Goal: Check status: Check status

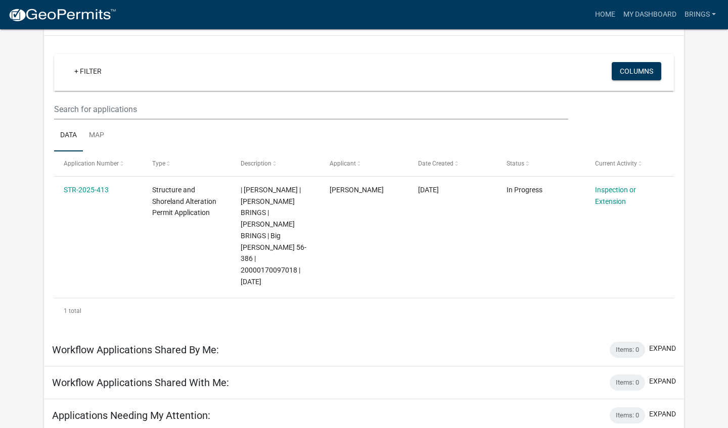
scroll to position [73, 0]
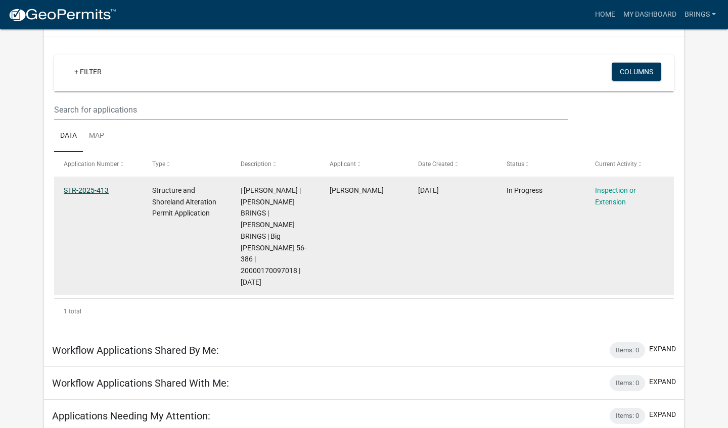
click at [101, 194] on link "STR-2025-413" at bounding box center [86, 190] width 45 height 8
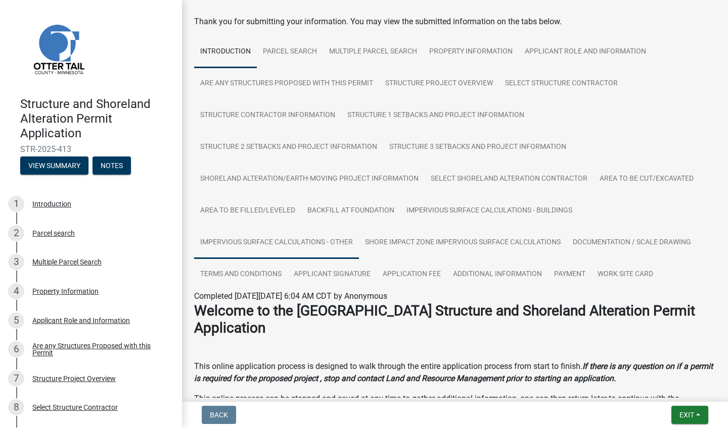
scroll to position [44, 0]
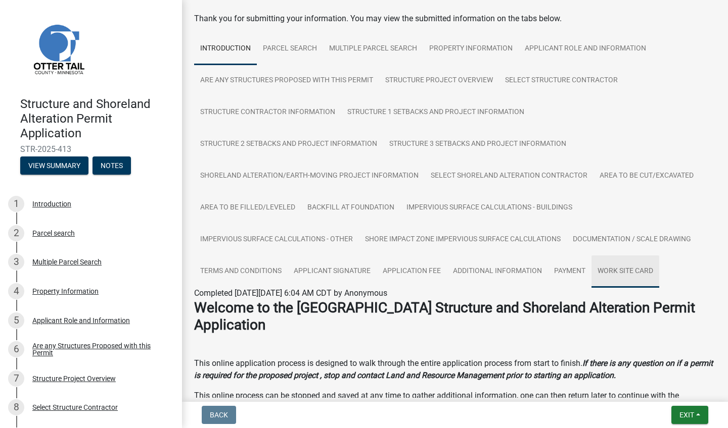
click at [612, 267] on link "Work Site Card" at bounding box center [625, 272] width 68 height 32
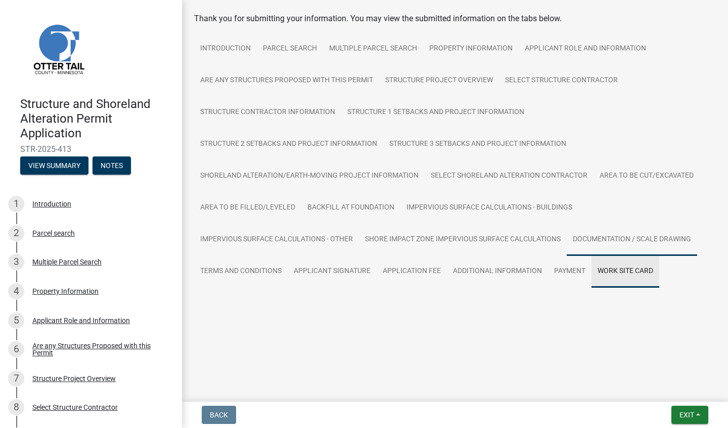
scroll to position [9, 0]
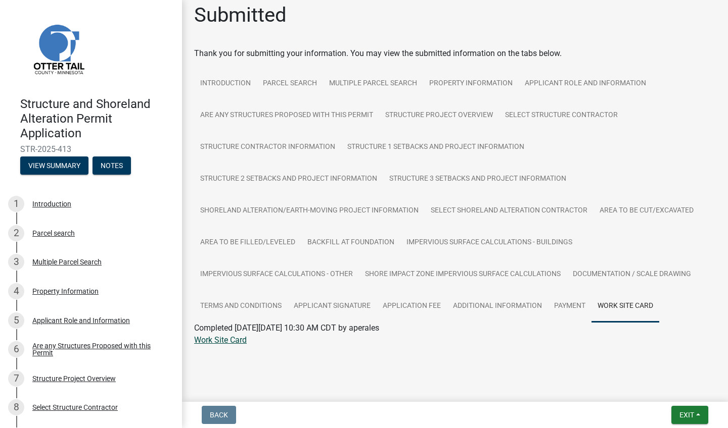
click at [220, 339] on link "Work Site Card" at bounding box center [220, 341] width 53 height 10
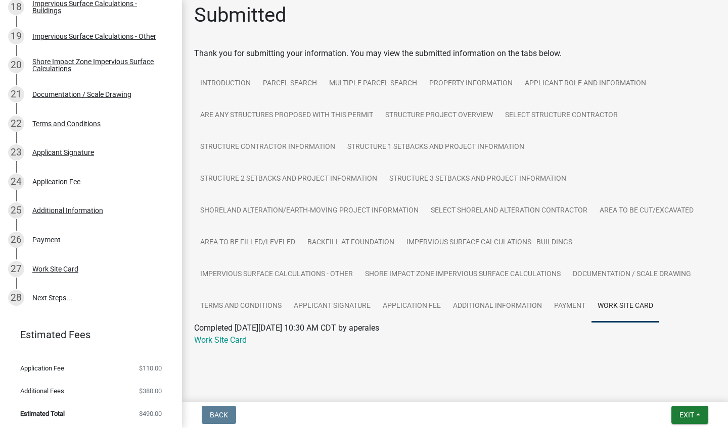
scroll to position [0, 0]
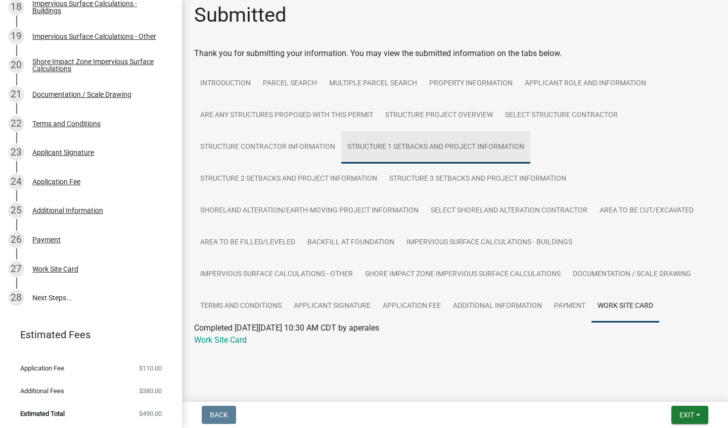
click at [368, 146] on link "Structure 1 Setbacks and project information" at bounding box center [435, 147] width 189 height 32
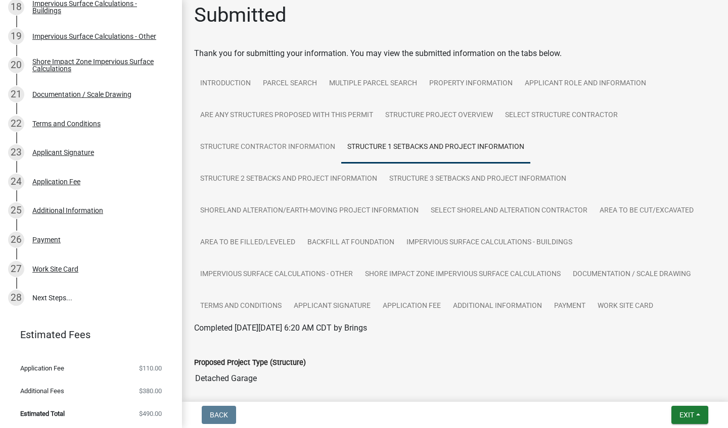
click at [365, 154] on link "Structure 1 Setbacks and project information" at bounding box center [435, 147] width 189 height 32
click at [369, 145] on link "Structure 1 Setbacks and project information" at bounding box center [435, 147] width 189 height 32
click at [450, 144] on link "Structure 1 Setbacks and project information" at bounding box center [435, 147] width 189 height 32
click at [469, 149] on link "Structure 1 Setbacks and project information" at bounding box center [435, 147] width 189 height 32
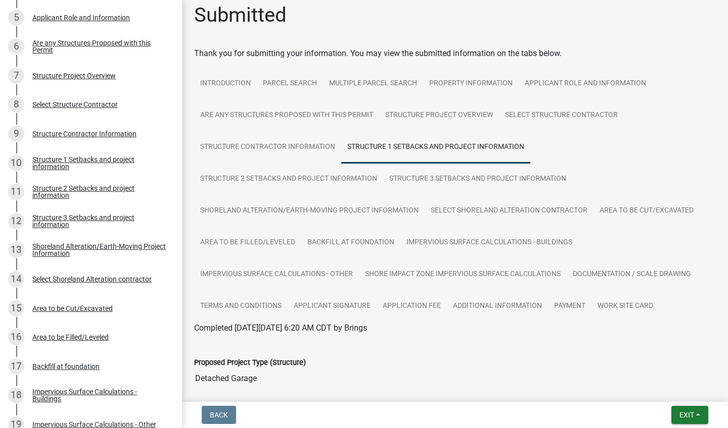
scroll to position [303, 0]
click at [124, 161] on div "Structure 1 Setbacks and project information" at bounding box center [98, 164] width 133 height 14
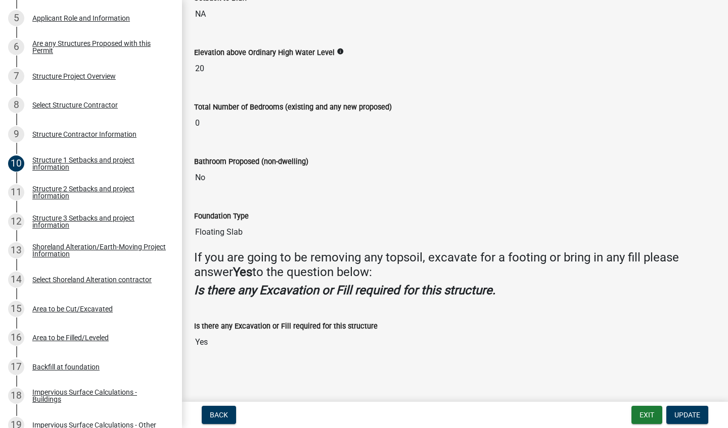
scroll to position [800, 0]
